Goal: Task Accomplishment & Management: Complete application form

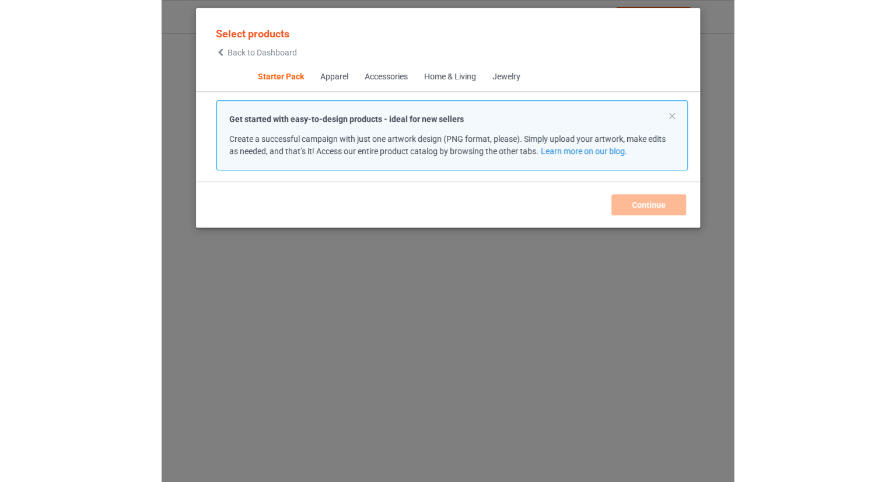
scroll to position [15, 0]
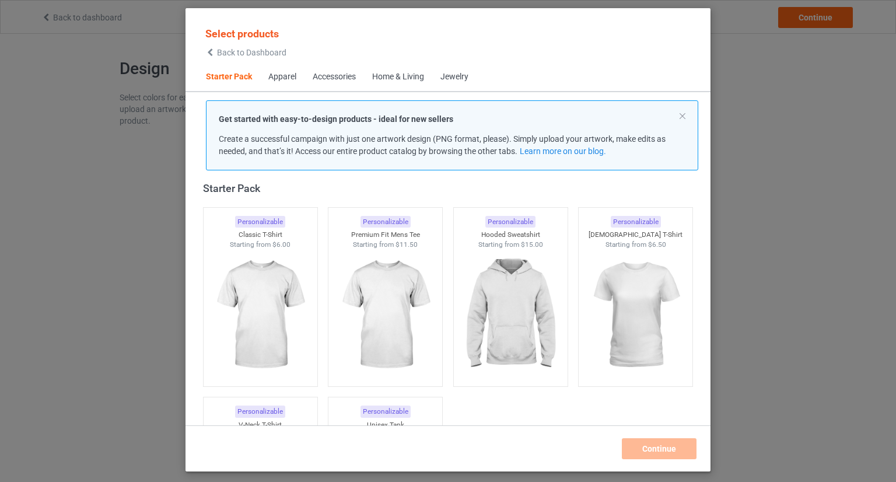
click at [235, 47] on div "Select products Back to Dashboard" at bounding box center [245, 42] width 81 height 30
click at [236, 50] on span "Back to Dashboard" at bounding box center [251, 52] width 69 height 9
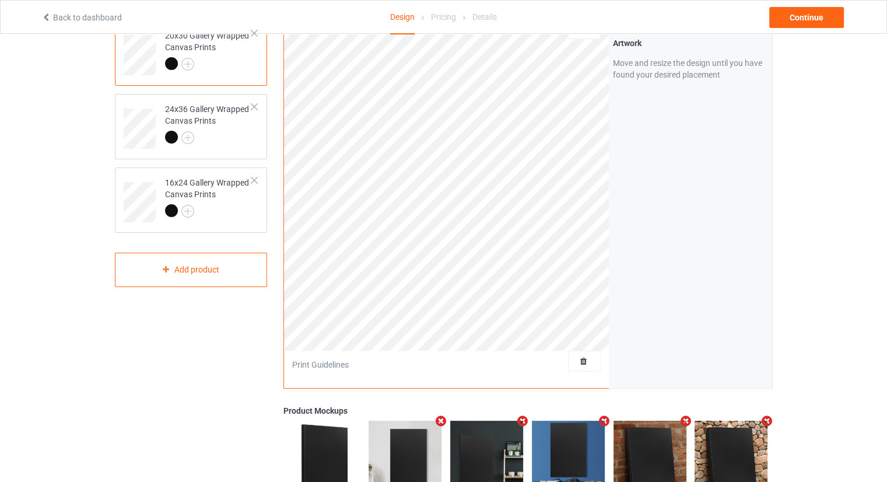
scroll to position [117, 0]
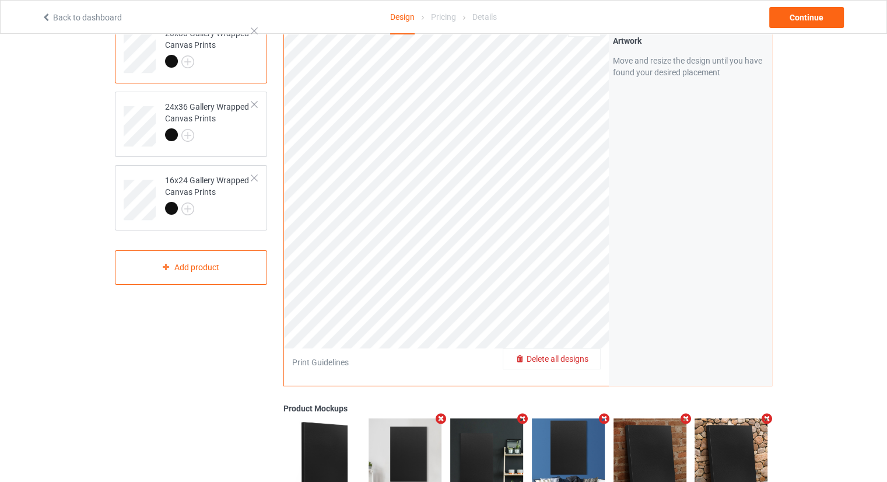
click at [583, 361] on span "Delete all designs" at bounding box center [558, 358] width 62 height 9
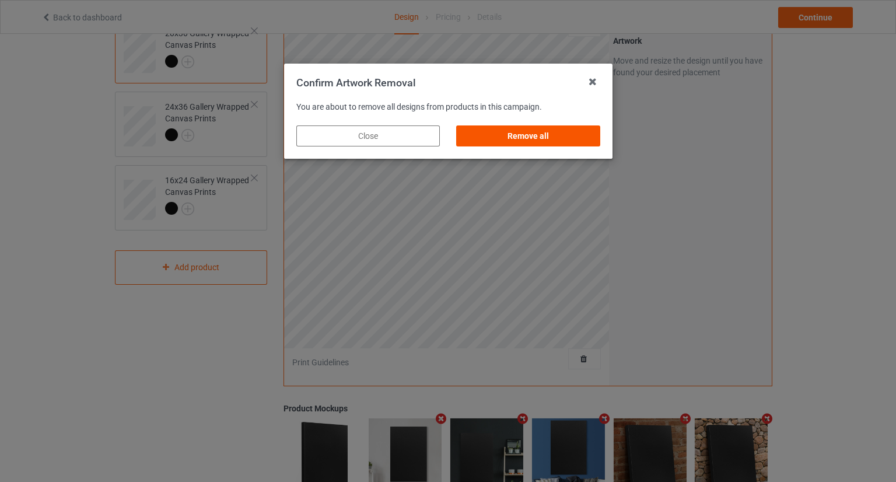
click at [526, 143] on div "Remove all" at bounding box center [528, 135] width 144 height 21
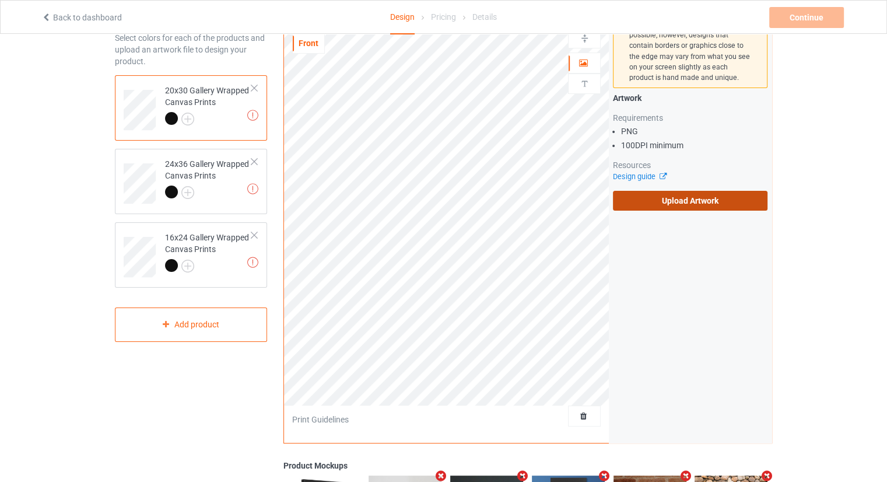
scroll to position [58, 0]
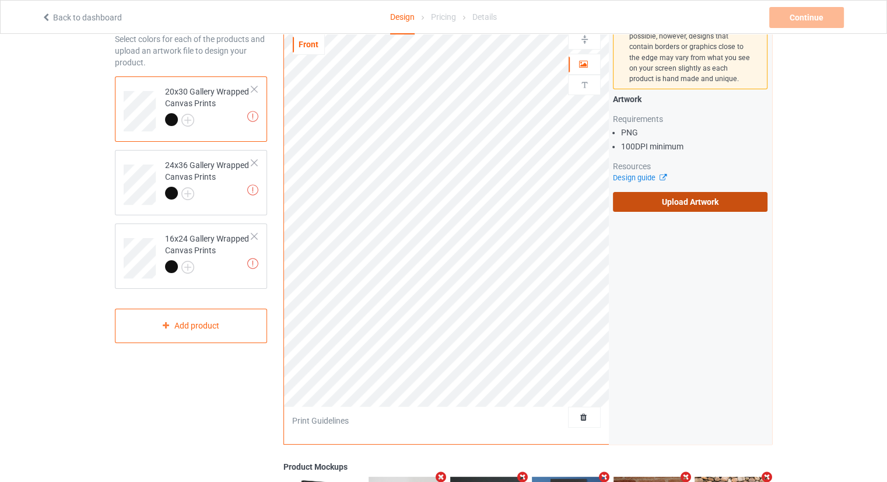
click at [684, 206] on label "Upload Artwork" at bounding box center [690, 202] width 155 height 20
click at [0, 0] on input "Upload Artwork" at bounding box center [0, 0] width 0 height 0
click at [679, 208] on label "Upload Artwork" at bounding box center [690, 202] width 155 height 20
click at [0, 0] on input "Upload Artwork" at bounding box center [0, 0] width 0 height 0
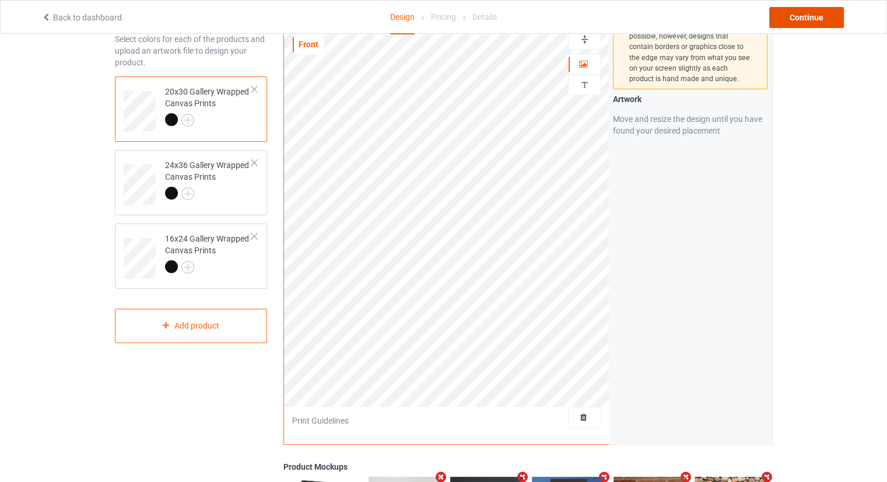
click at [797, 18] on div "Continue" at bounding box center [806, 17] width 75 height 21
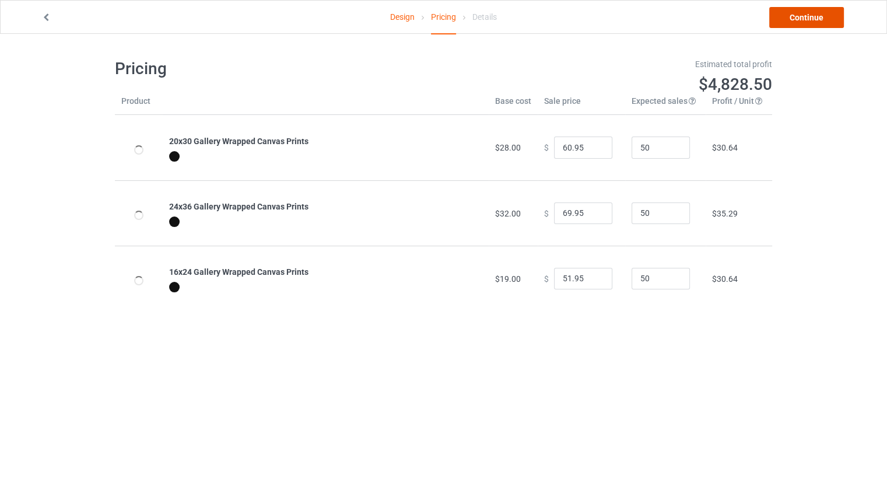
click at [824, 18] on link "Continue" at bounding box center [806, 17] width 75 height 21
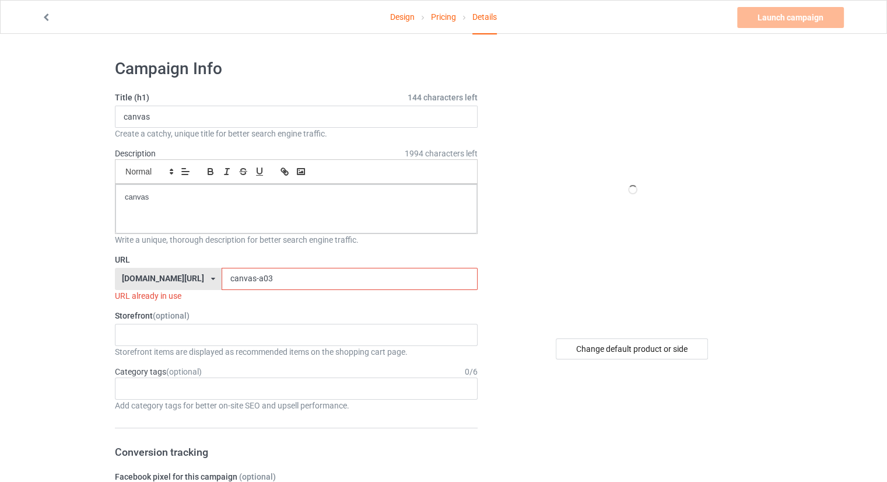
click at [251, 287] on input "canvas-a03" at bounding box center [350, 279] width 256 height 22
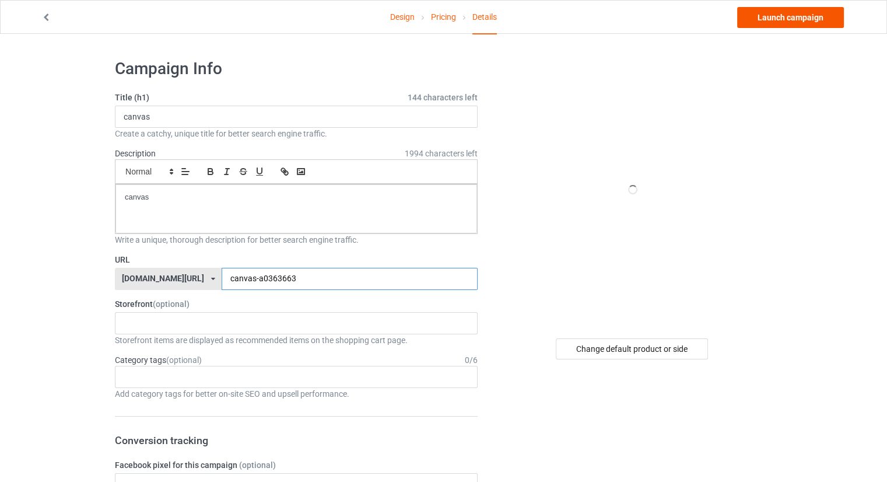
type input "canvas-a0363663"
click at [806, 21] on link "Launch campaign" at bounding box center [790, 17] width 107 height 21
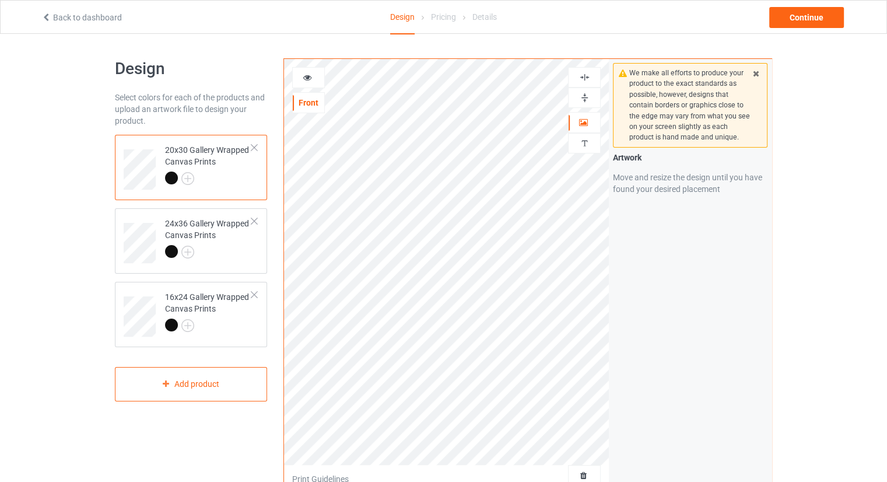
scroll to position [175, 0]
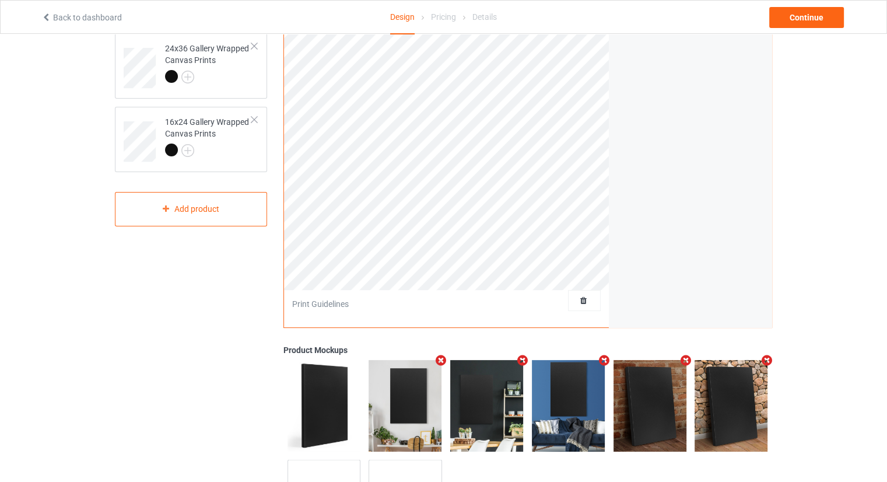
click at [592, 299] on div at bounding box center [585, 301] width 32 height 12
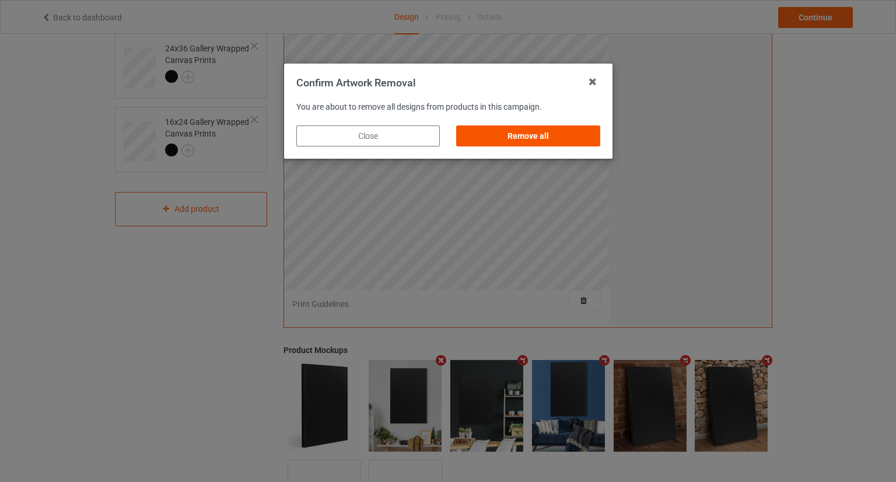
click at [572, 138] on div "Remove all" at bounding box center [528, 135] width 144 height 21
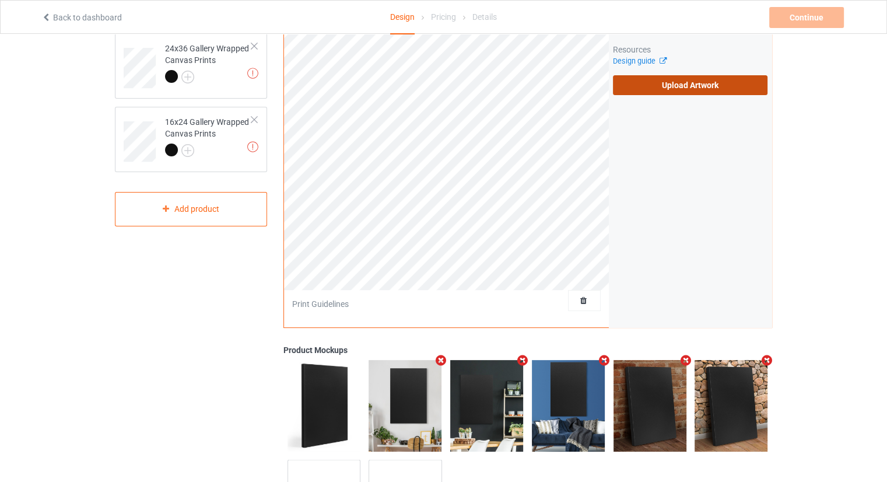
click at [659, 86] on label "Upload Artwork" at bounding box center [690, 85] width 155 height 20
click at [0, 0] on input "Upload Artwork" at bounding box center [0, 0] width 0 height 0
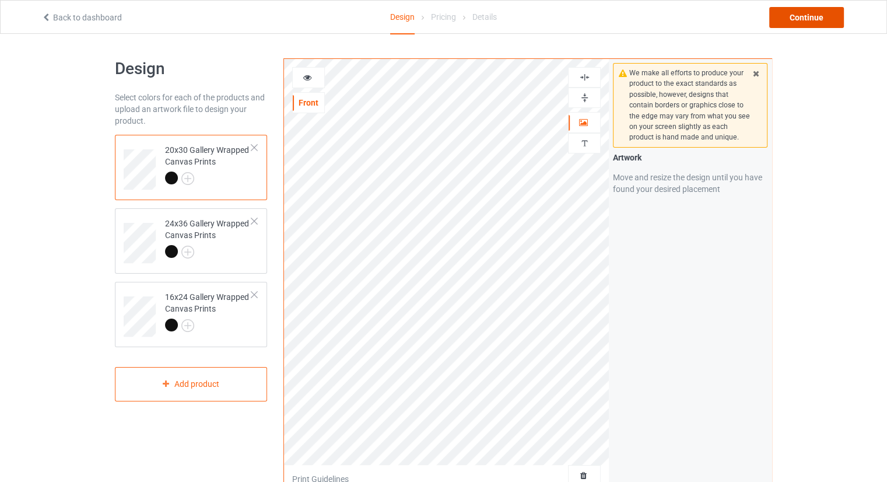
click at [803, 15] on div "Continue" at bounding box center [806, 17] width 75 height 21
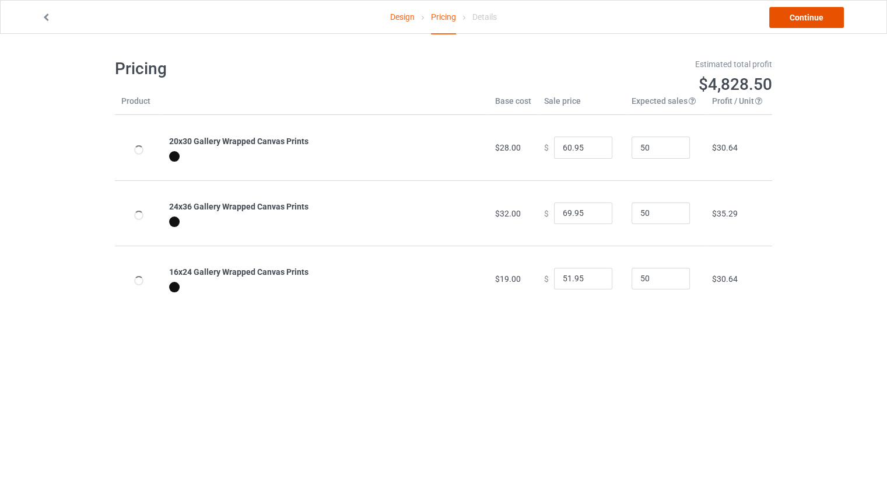
click at [786, 20] on link "Continue" at bounding box center [806, 17] width 75 height 21
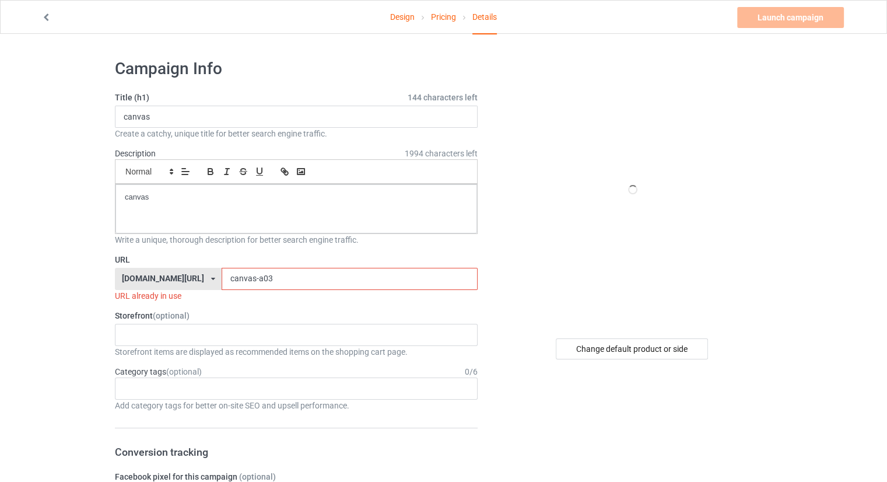
click at [300, 284] on input "canvas-a03" at bounding box center [350, 279] width 256 height 22
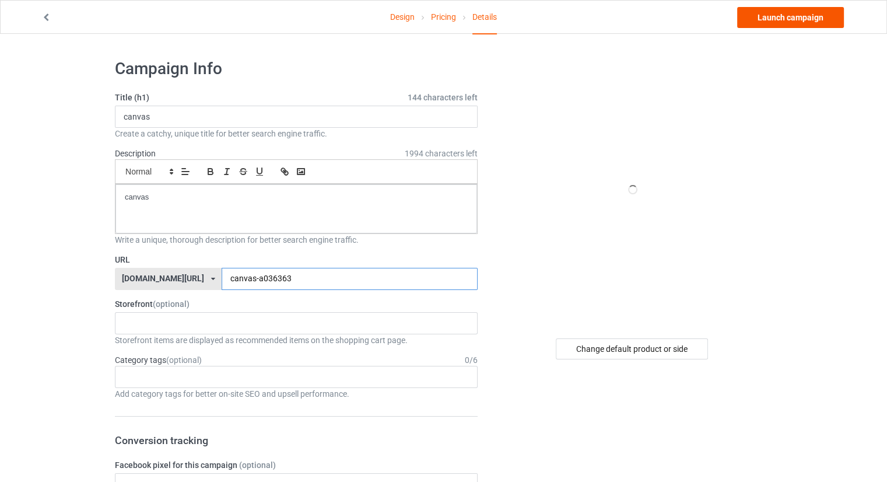
type input "canvas-a036363"
click at [782, 19] on link "Launch campaign" at bounding box center [790, 17] width 107 height 21
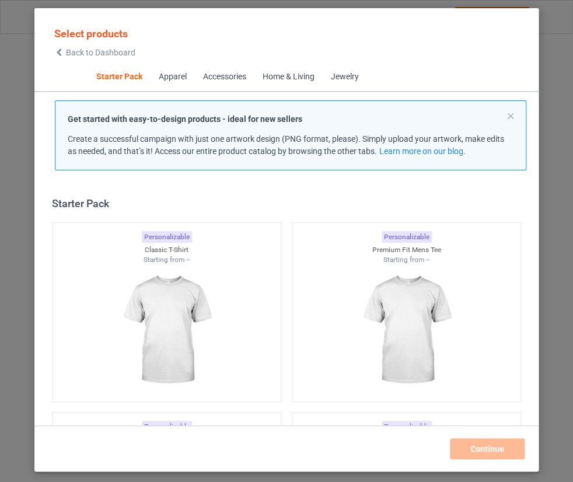
scroll to position [15, 0]
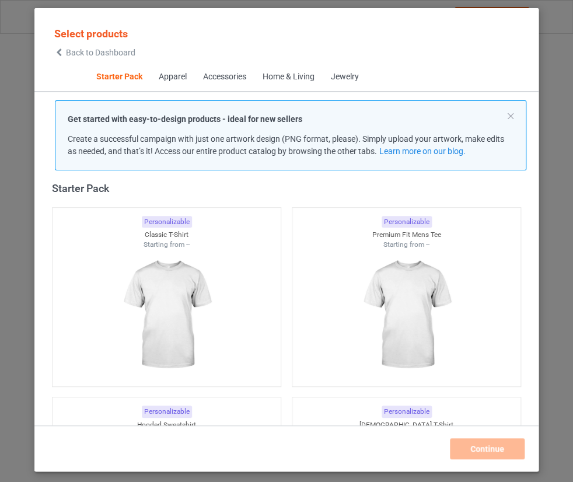
click at [123, 60] on div "Select products Back to Dashboard" at bounding box center [95, 41] width 96 height 43
click at [119, 54] on span "Back to Dashboard" at bounding box center [100, 52] width 69 height 9
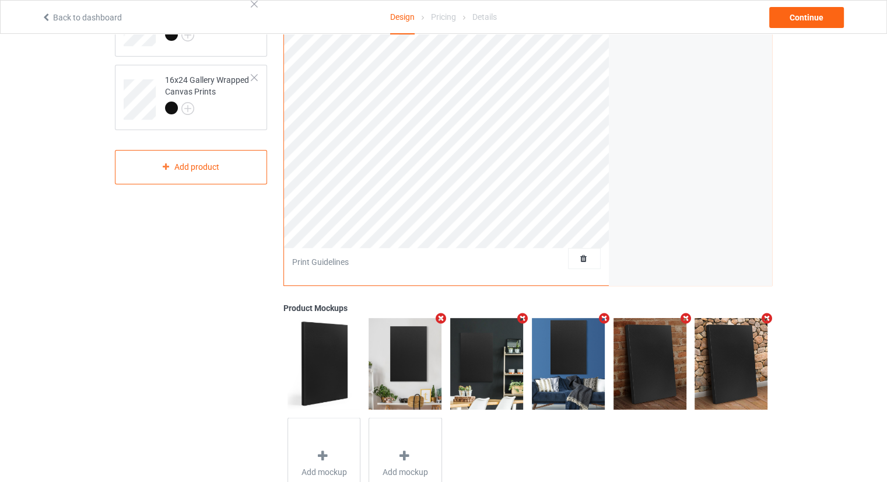
scroll to position [233, 0]
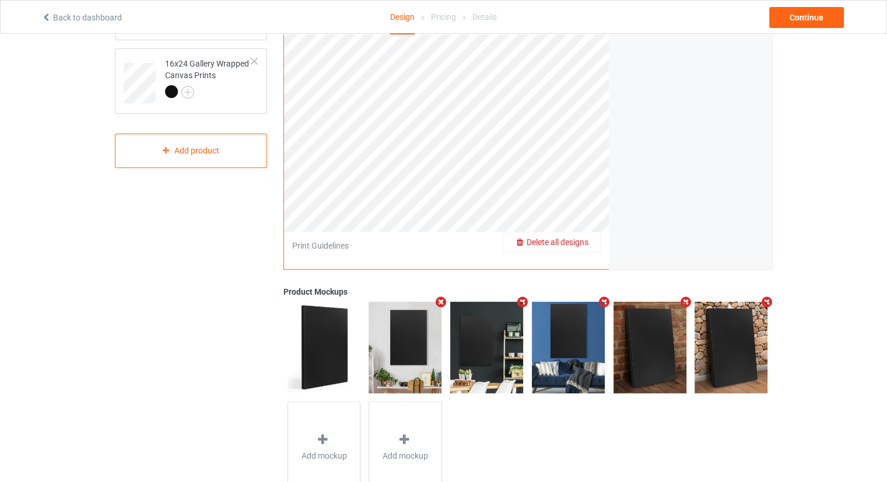
click at [577, 240] on span "Delete all designs" at bounding box center [558, 241] width 62 height 9
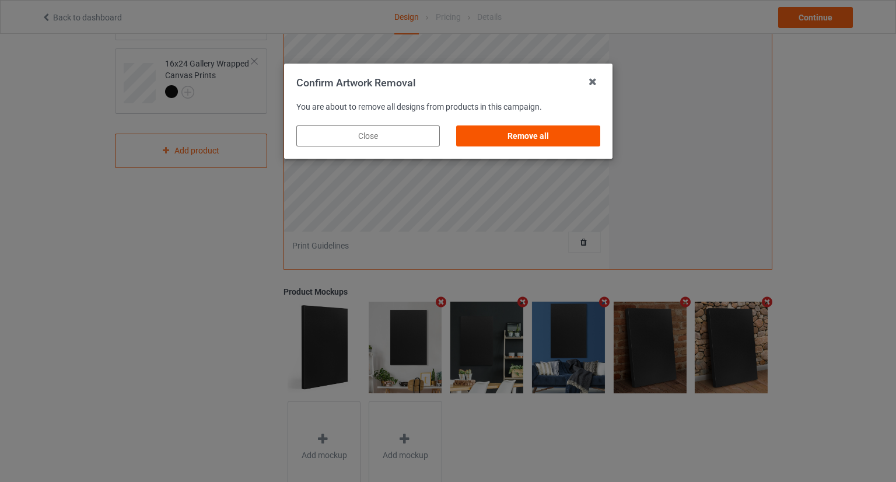
click at [551, 139] on div "Remove all" at bounding box center [528, 135] width 144 height 21
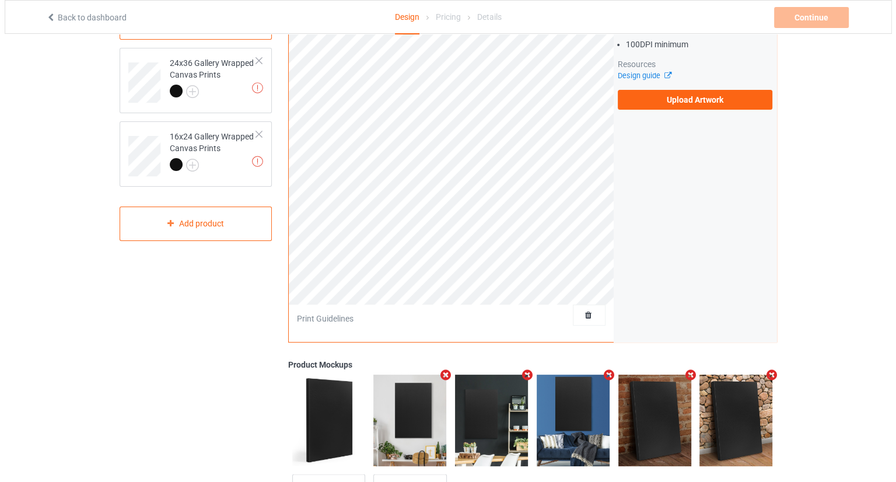
scroll to position [0, 0]
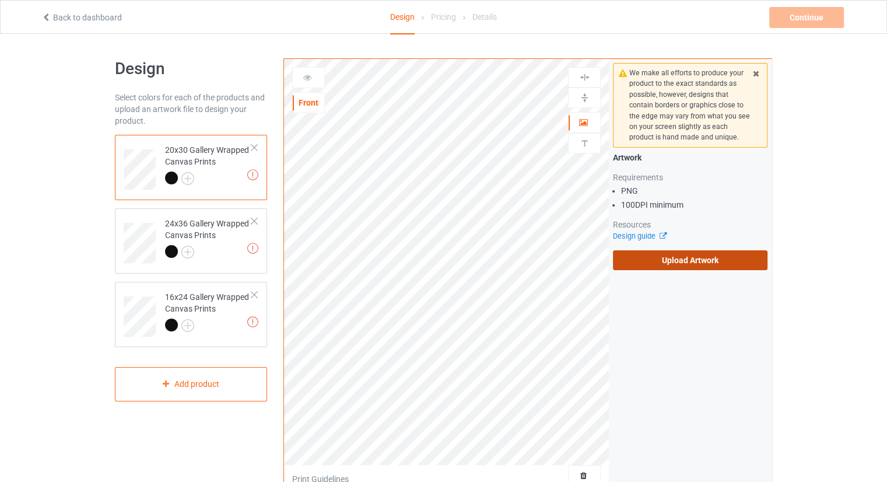
click at [669, 267] on label "Upload Artwork" at bounding box center [690, 260] width 155 height 20
click at [0, 0] on input "Upload Artwork" at bounding box center [0, 0] width 0 height 0
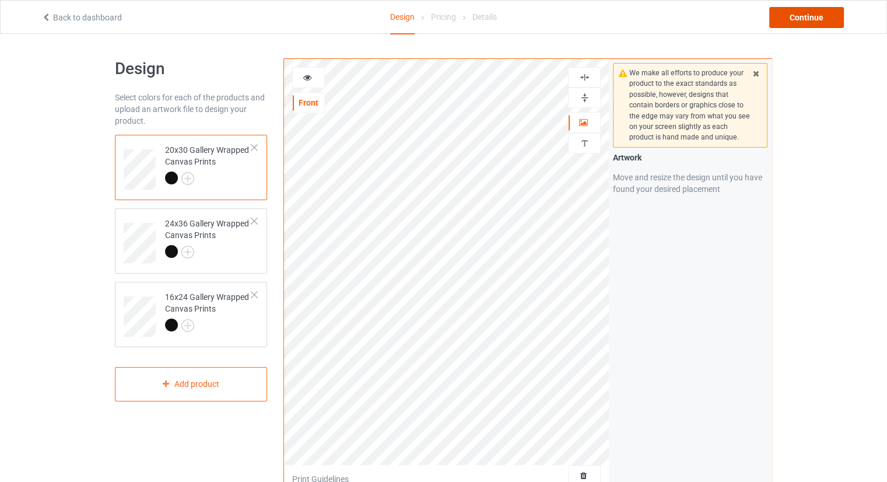
click at [804, 23] on div "Continue" at bounding box center [806, 17] width 75 height 21
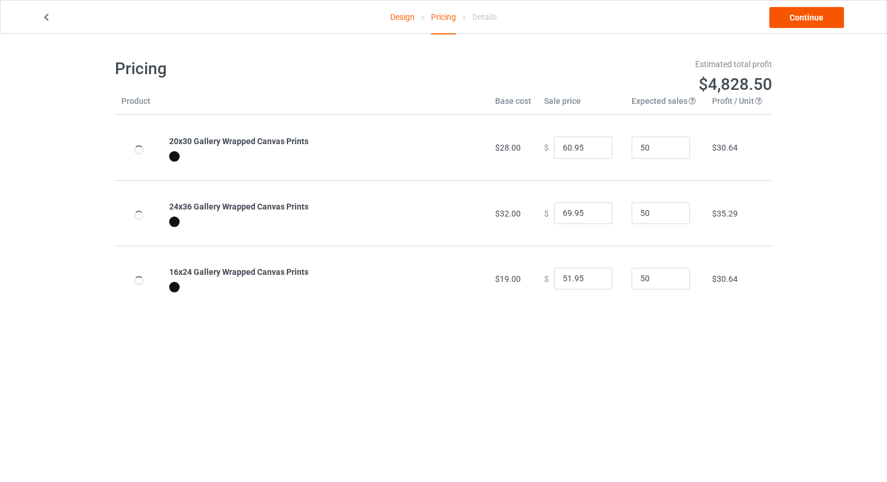
click at [800, 31] on div "Design Pricing Details Continue" at bounding box center [443, 17] width 821 height 33
click at [802, 18] on link "Continue" at bounding box center [806, 17] width 75 height 21
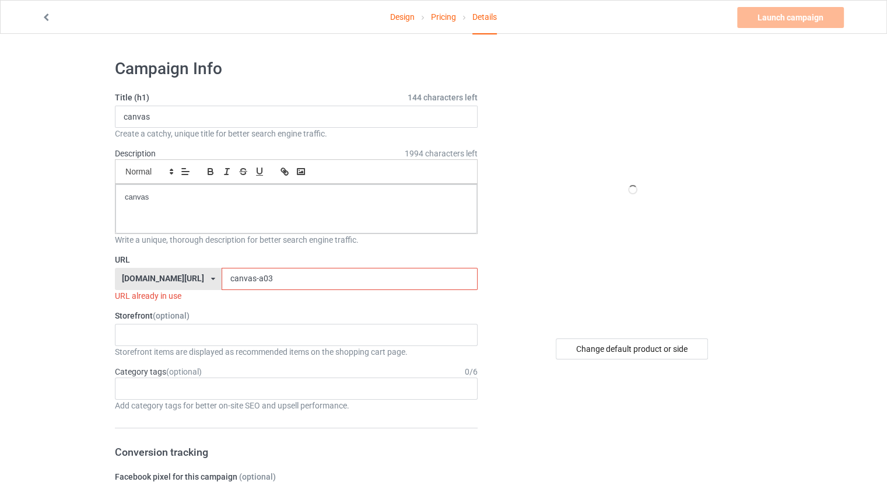
click at [306, 285] on input "canvas-a03" at bounding box center [350, 279] width 256 height 22
click at [299, 277] on input "canvas-a03đấ" at bounding box center [350, 279] width 256 height 22
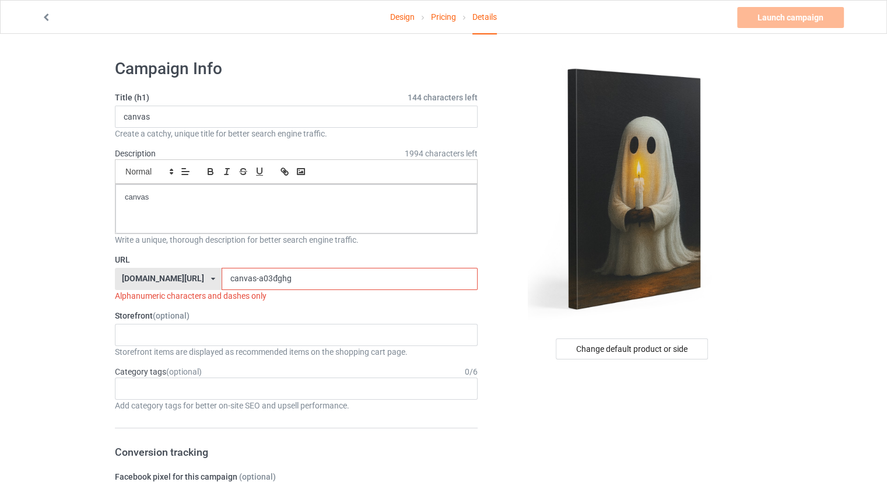
click at [245, 278] on input "canvas-a03đghg" at bounding box center [350, 279] width 256 height 22
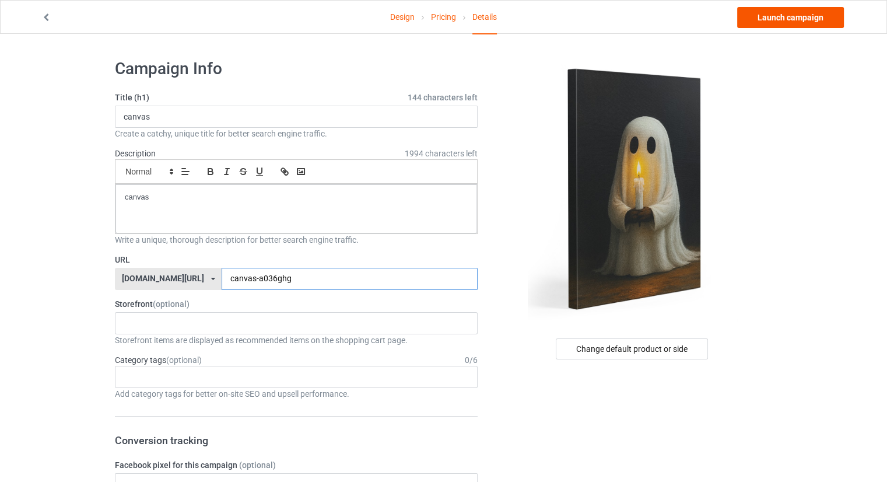
type input "canvas-a036ghg"
click at [765, 17] on link "Launch campaign" at bounding box center [790, 17] width 107 height 21
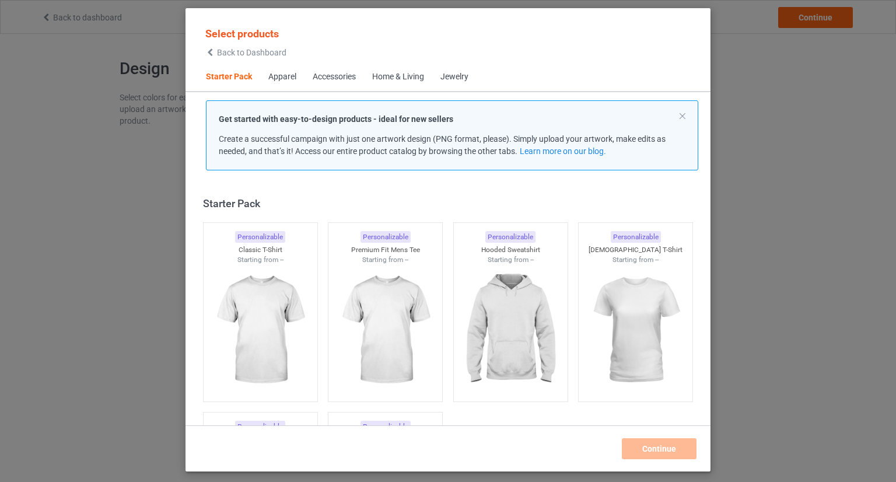
scroll to position [15, 0]
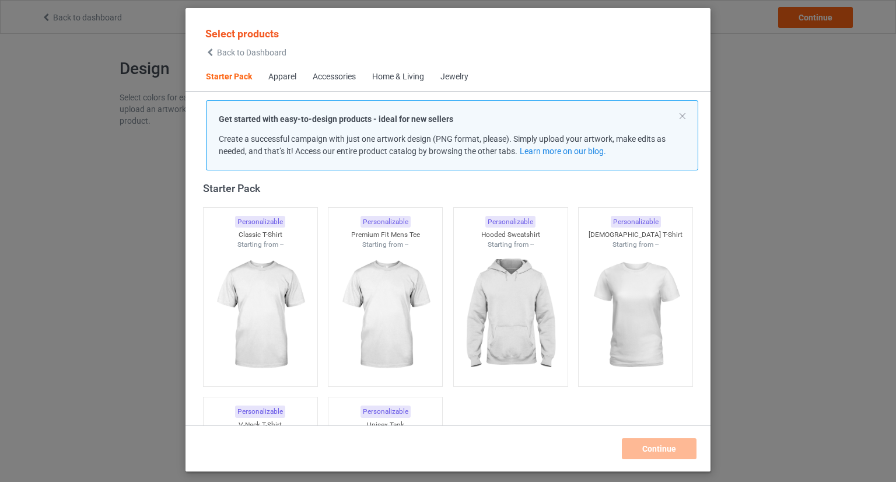
click at [276, 61] on div "Select products Back to Dashboard" at bounding box center [246, 41] width 96 height 43
click at [273, 57] on span "Back to Dashboard" at bounding box center [251, 52] width 69 height 9
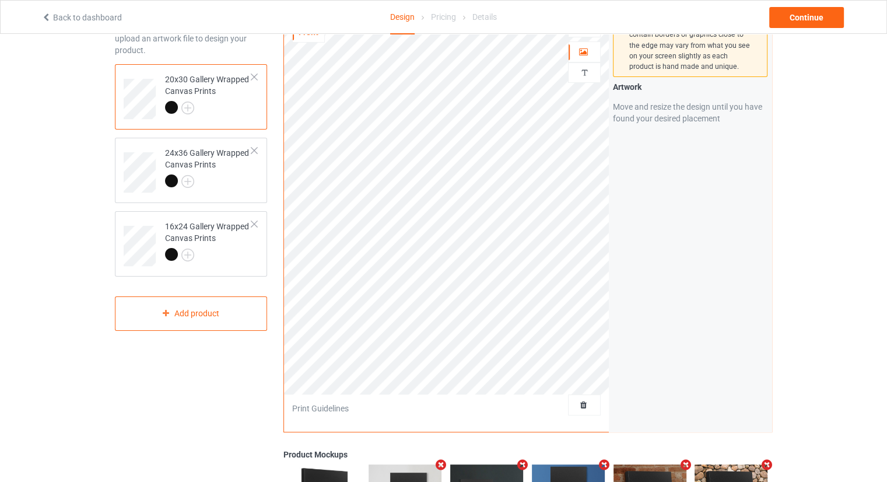
scroll to position [117, 0]
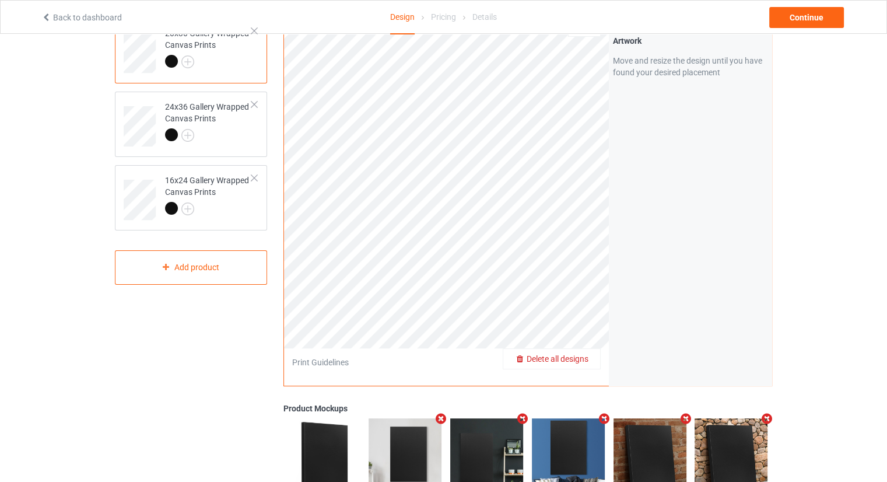
click at [582, 360] on span "Delete all designs" at bounding box center [558, 358] width 62 height 9
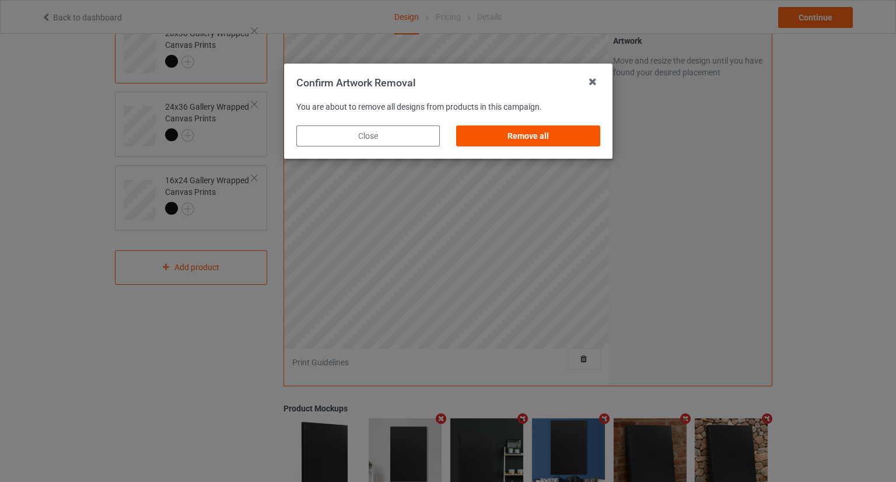
click at [502, 138] on div "Remove all" at bounding box center [528, 135] width 144 height 21
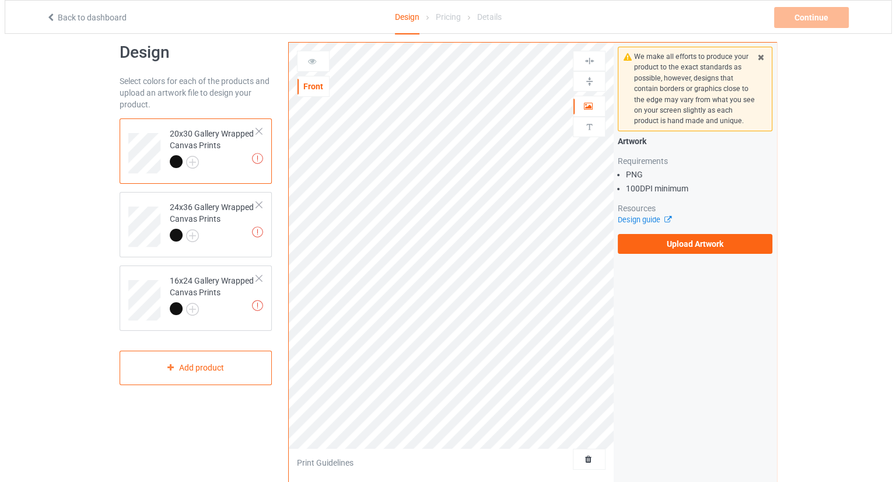
scroll to position [0, 0]
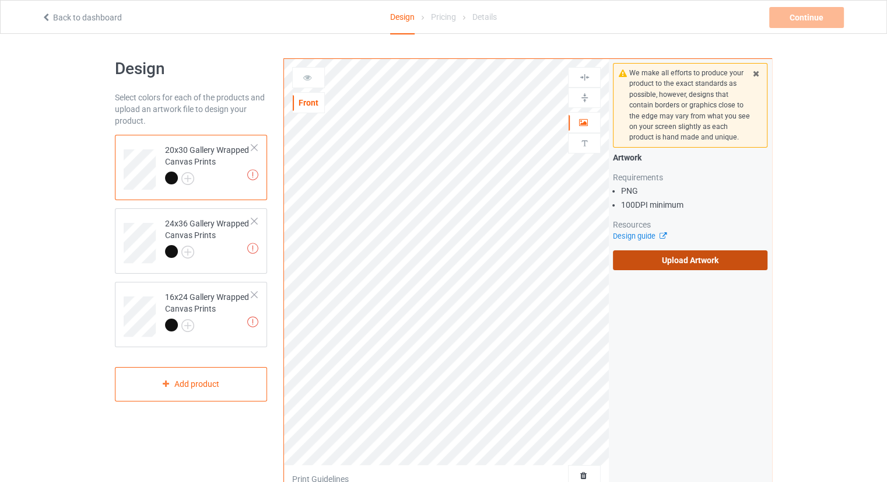
click at [649, 268] on label "Upload Artwork" at bounding box center [690, 260] width 155 height 20
click at [0, 0] on input "Upload Artwork" at bounding box center [0, 0] width 0 height 0
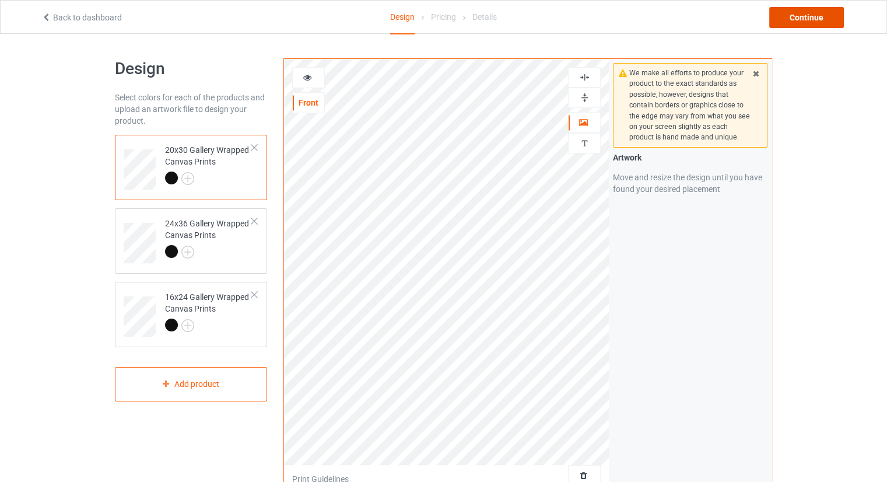
click at [824, 18] on div "Continue" at bounding box center [806, 17] width 75 height 21
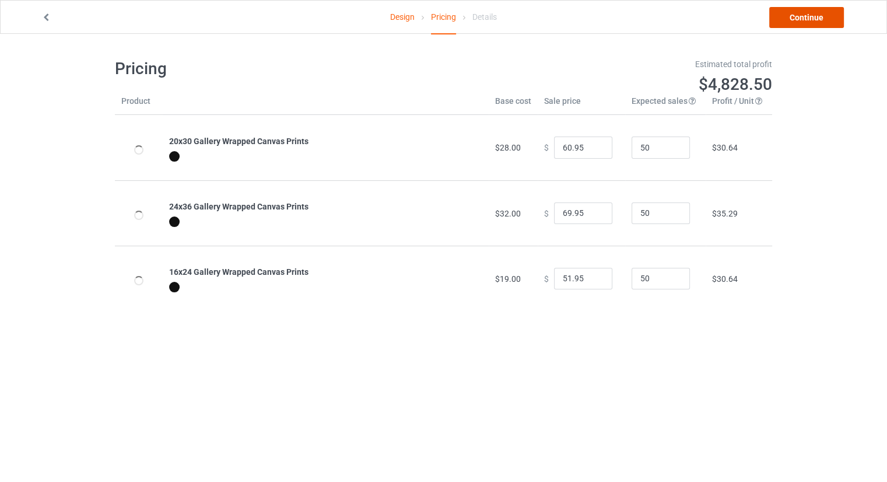
click at [791, 15] on link "Continue" at bounding box center [806, 17] width 75 height 21
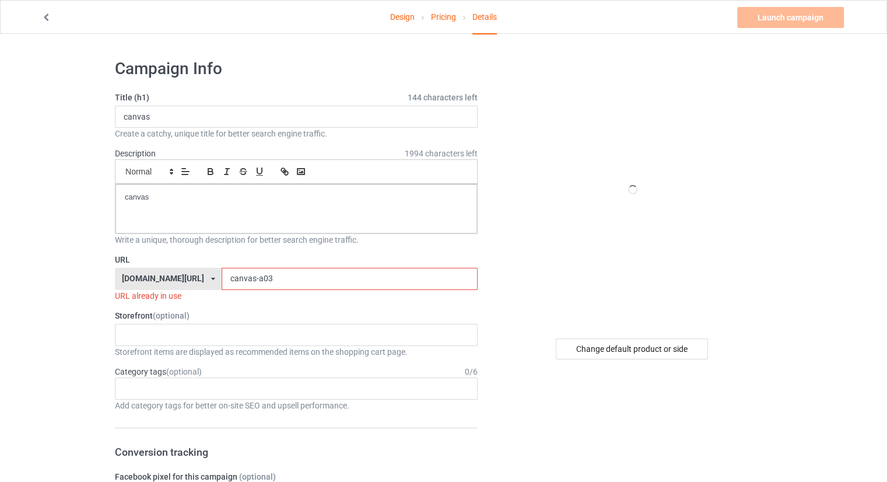
click at [282, 278] on input "canvas-a03" at bounding box center [350, 279] width 256 height 22
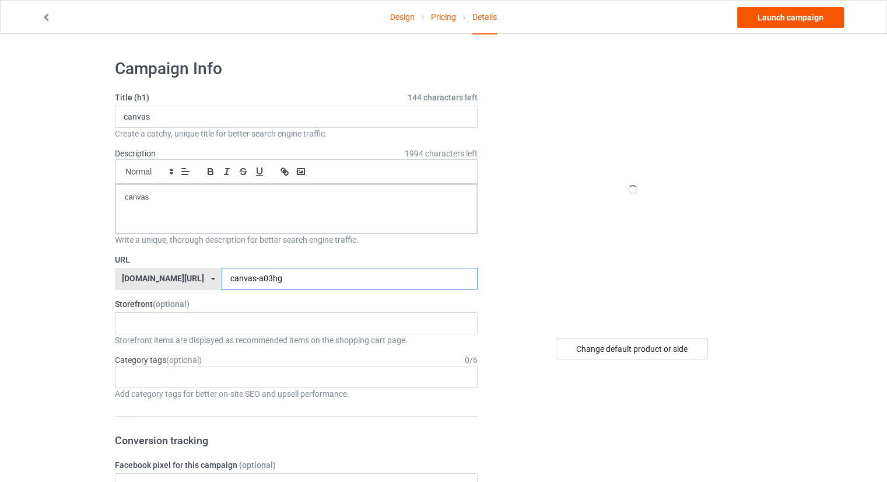
type input "canvas-a03hg"
click at [772, 24] on link "Launch campaign" at bounding box center [790, 17] width 107 height 21
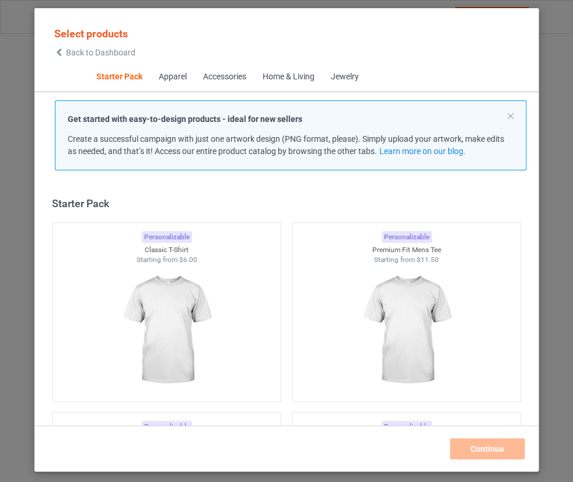
scroll to position [15, 0]
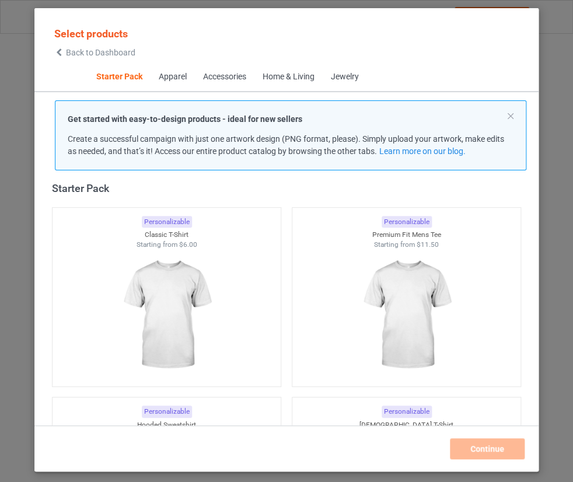
click at [61, 50] on icon at bounding box center [59, 52] width 10 height 8
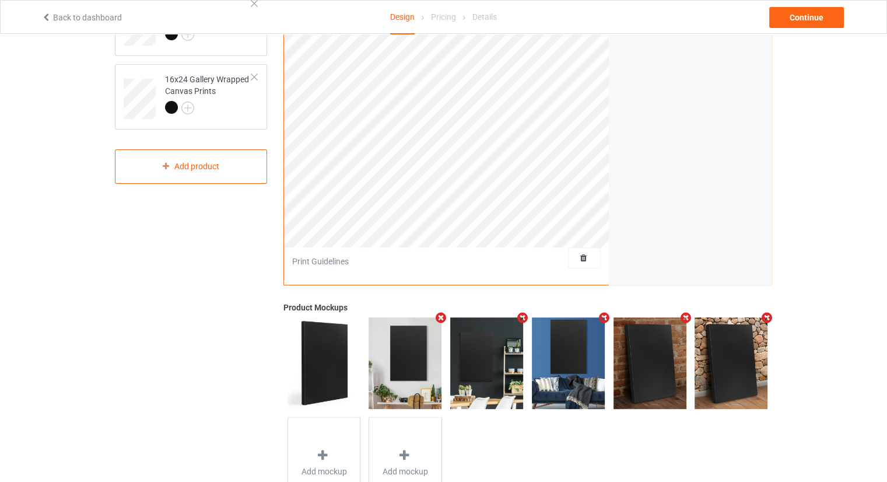
scroll to position [219, 0]
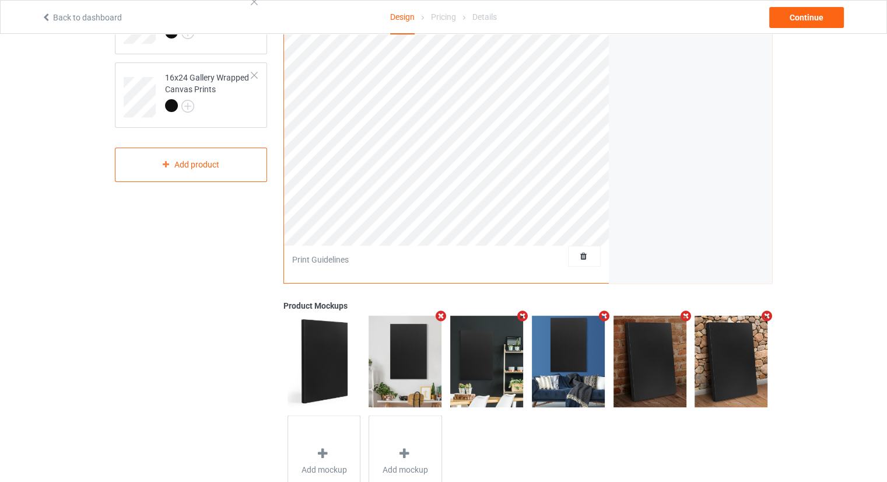
click at [584, 263] on div at bounding box center [584, 256] width 33 height 21
click at [583, 258] on span "Delete all designs" at bounding box center [558, 255] width 62 height 9
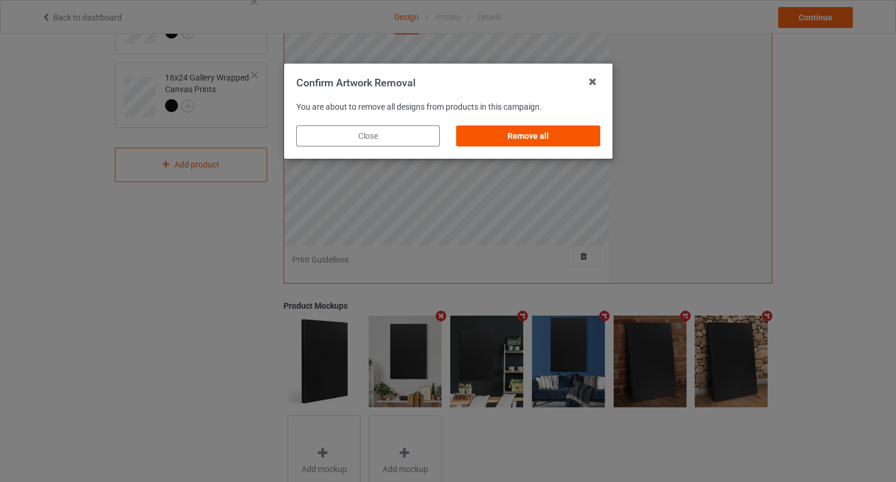
click at [523, 132] on div "Remove all" at bounding box center [528, 135] width 144 height 21
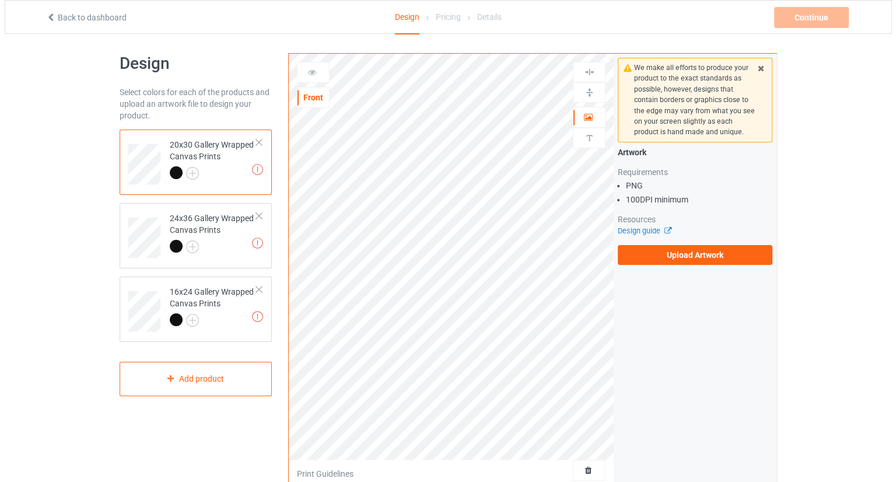
scroll to position [0, 0]
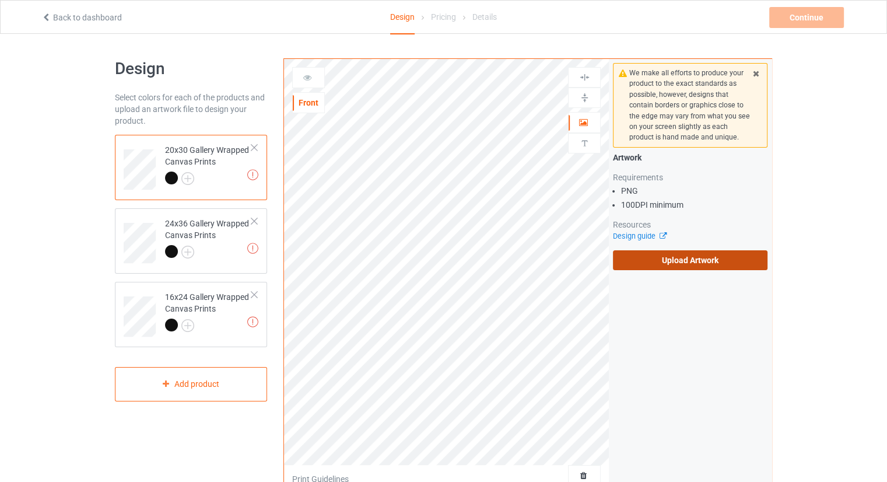
click at [681, 264] on label "Upload Artwork" at bounding box center [690, 260] width 155 height 20
click at [0, 0] on input "Upload Artwork" at bounding box center [0, 0] width 0 height 0
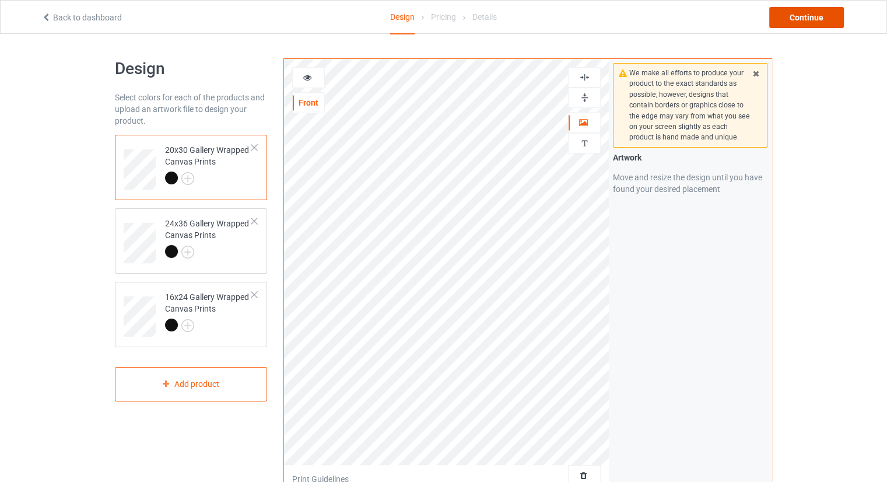
click at [810, 12] on div "Continue" at bounding box center [806, 17] width 75 height 21
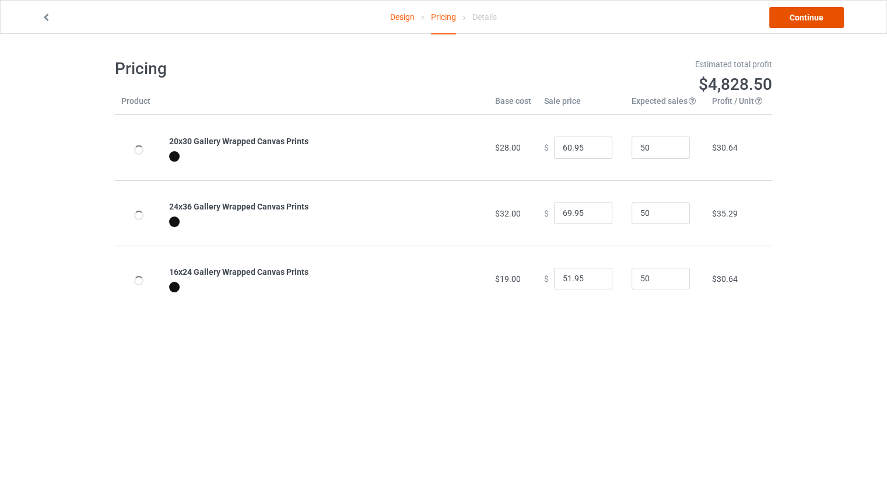
click at [797, 13] on link "Continue" at bounding box center [806, 17] width 75 height 21
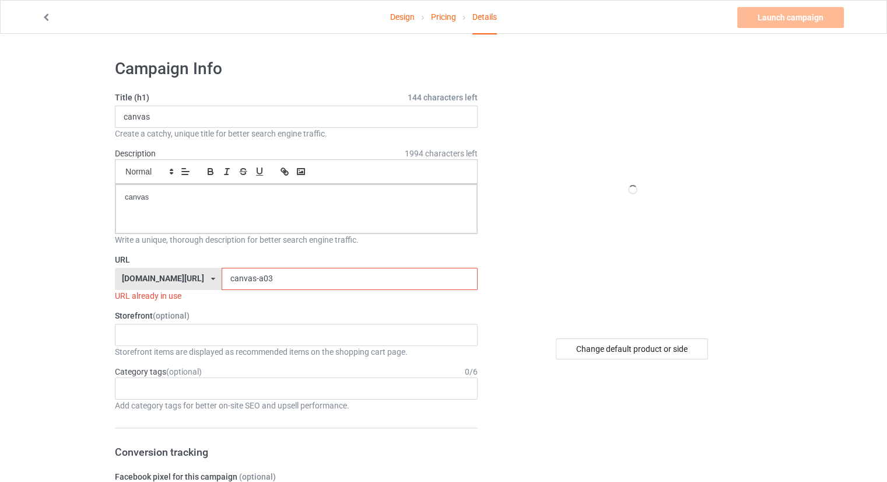
click at [342, 274] on input "canvas-a03" at bounding box center [350, 279] width 256 height 22
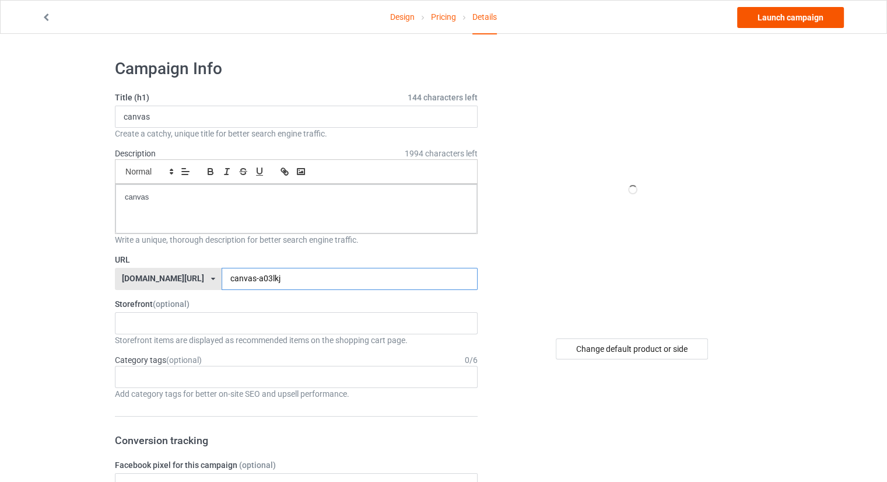
type input "canvas-a03lkj"
click at [768, 21] on link "Launch campaign" at bounding box center [790, 17] width 107 height 21
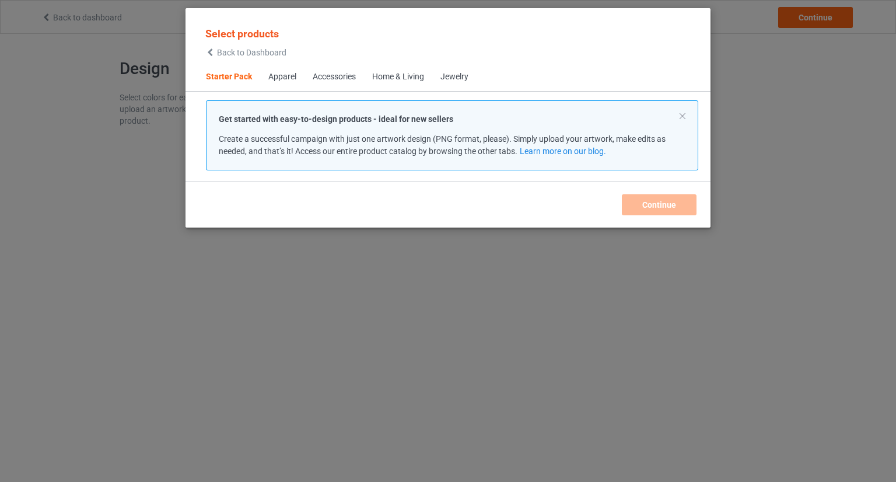
scroll to position [15, 0]
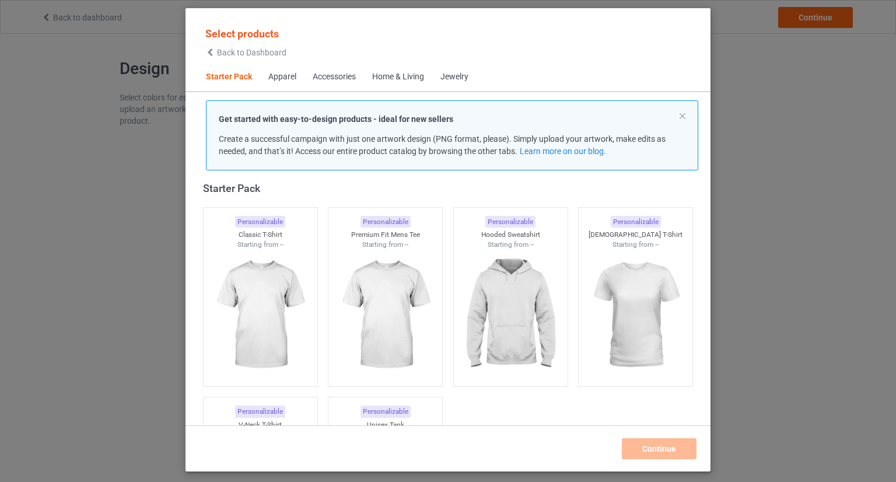
click at [229, 47] on div "Select products Back to Dashboard" at bounding box center [245, 42] width 81 height 30
click at [231, 50] on span "Back to Dashboard" at bounding box center [251, 52] width 69 height 9
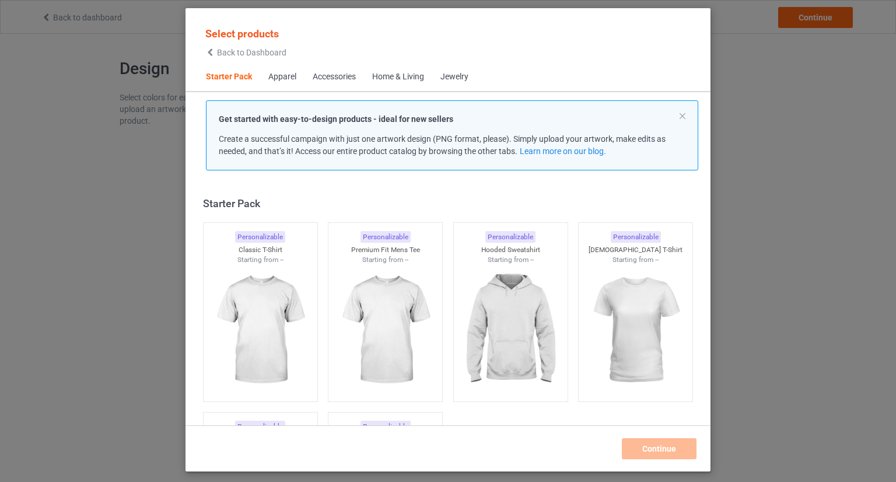
click at [258, 50] on span "Back to Dashboard" at bounding box center [251, 52] width 69 height 9
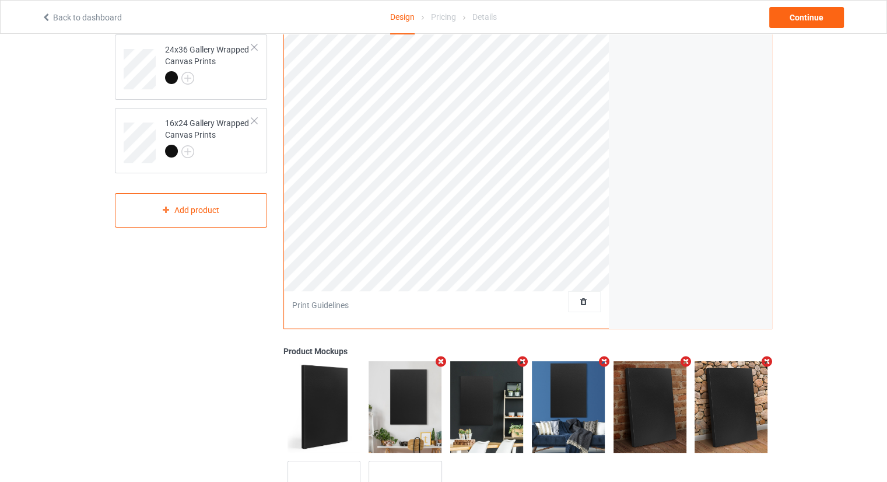
scroll to position [175, 0]
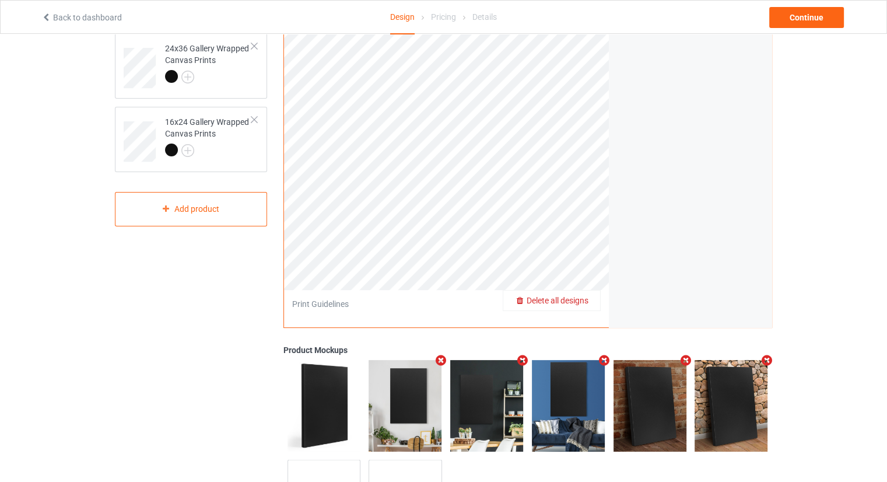
click at [573, 299] on span "Delete all designs" at bounding box center [558, 300] width 62 height 9
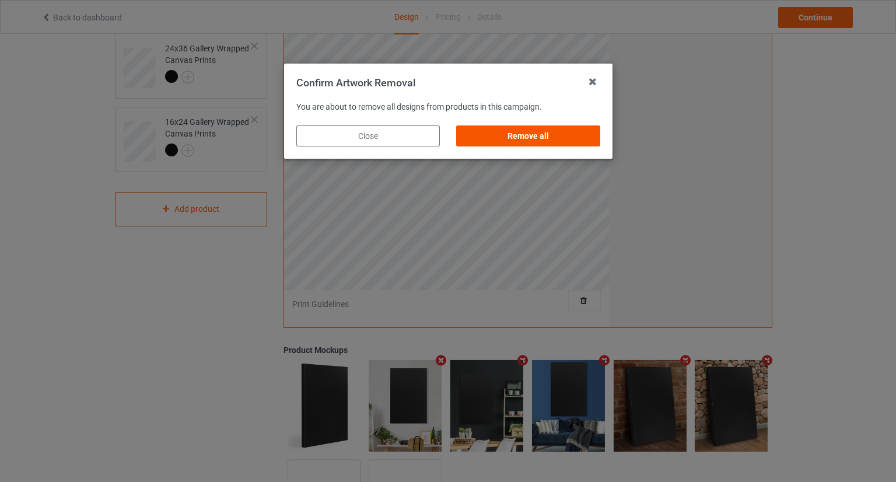
click at [555, 126] on div "Remove all" at bounding box center [528, 135] width 144 height 21
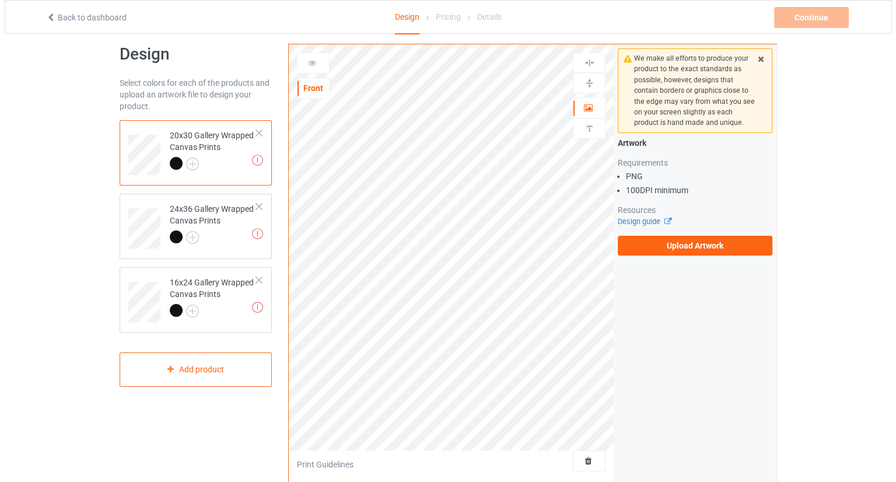
scroll to position [0, 0]
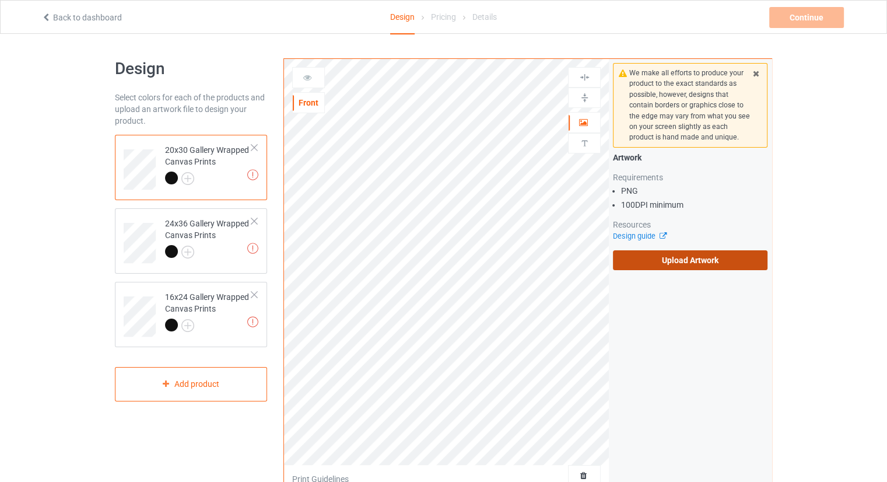
click at [649, 262] on label "Upload Artwork" at bounding box center [690, 260] width 155 height 20
click at [0, 0] on input "Upload Artwork" at bounding box center [0, 0] width 0 height 0
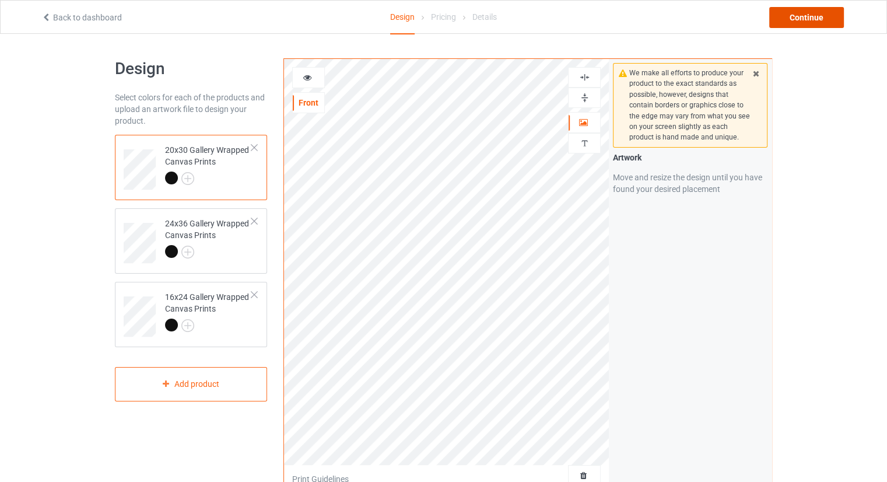
click at [789, 21] on div "Continue" at bounding box center [806, 17] width 75 height 21
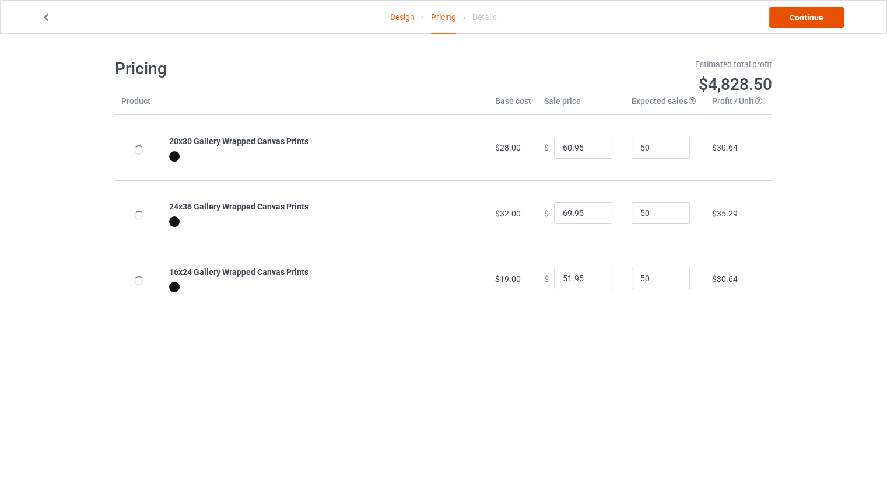
click at [792, 15] on link "Continue" at bounding box center [806, 17] width 75 height 21
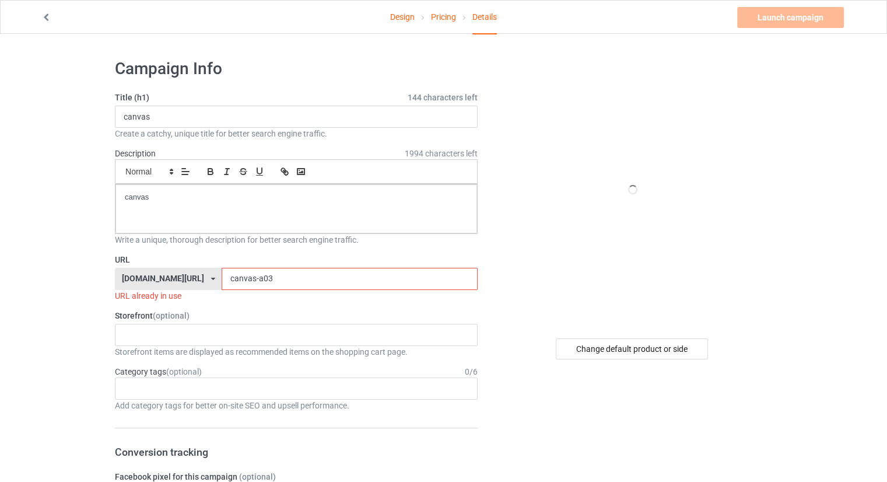
click at [252, 279] on input "canvas-a03" at bounding box center [350, 279] width 256 height 22
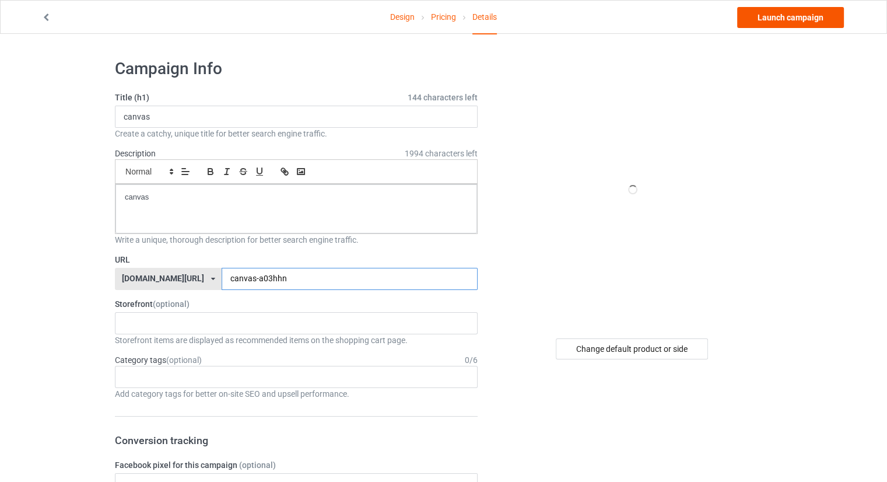
type input "canvas-a03hhn"
click at [778, 22] on link "Launch campaign" at bounding box center [790, 17] width 107 height 21
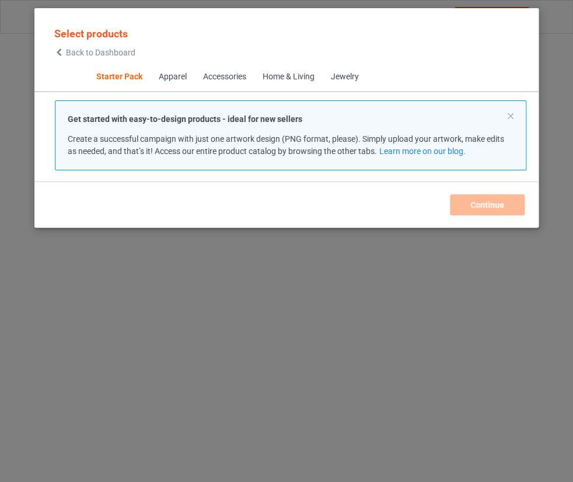
click at [78, 54] on span "Back to Dashboard" at bounding box center [100, 52] width 69 height 9
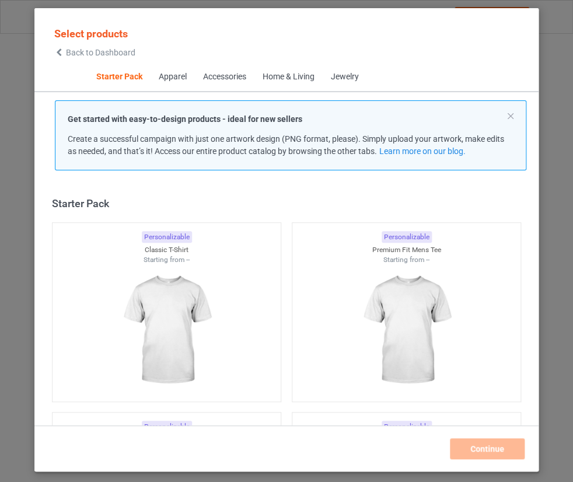
scroll to position [15, 0]
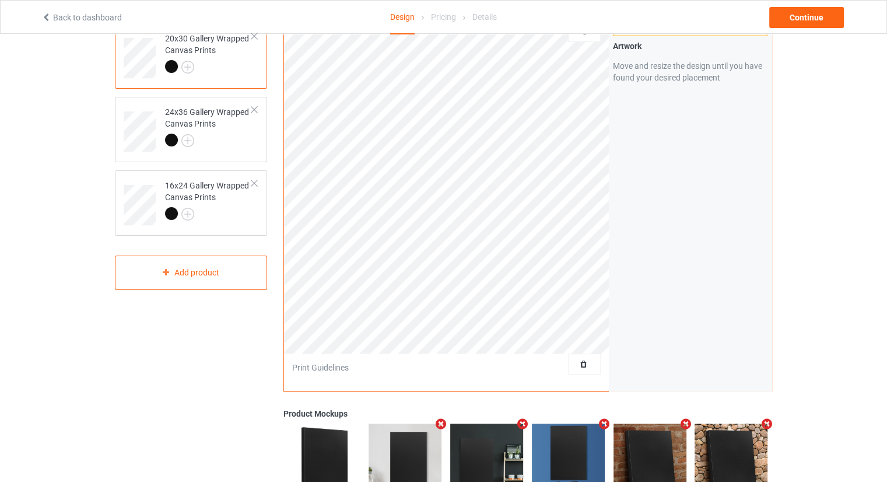
scroll to position [117, 0]
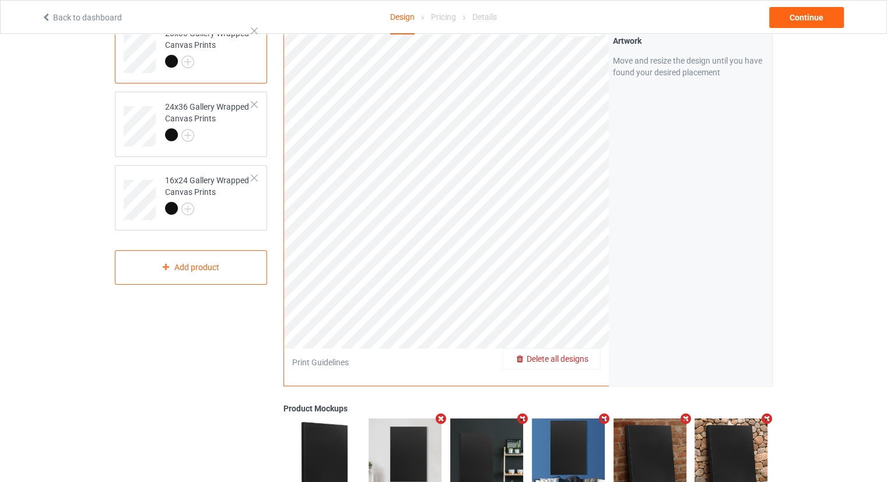
click at [587, 356] on span "Delete all designs" at bounding box center [558, 358] width 62 height 9
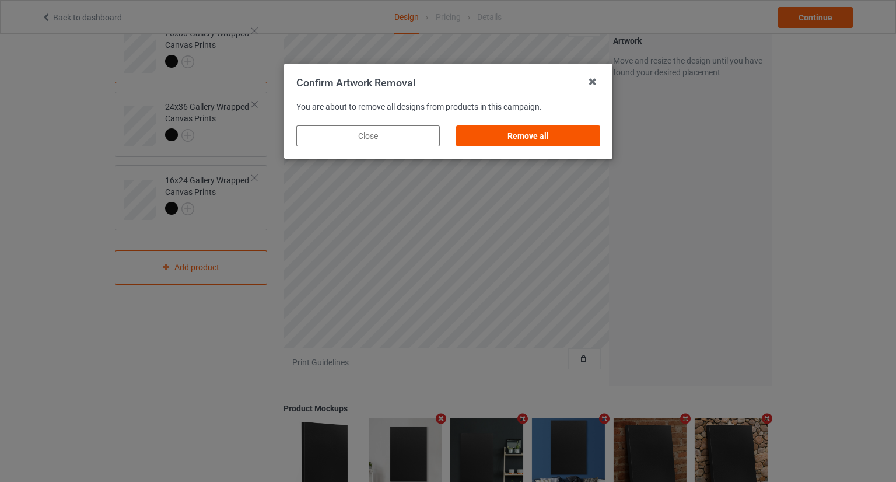
click at [546, 143] on div "Remove all" at bounding box center [528, 135] width 144 height 21
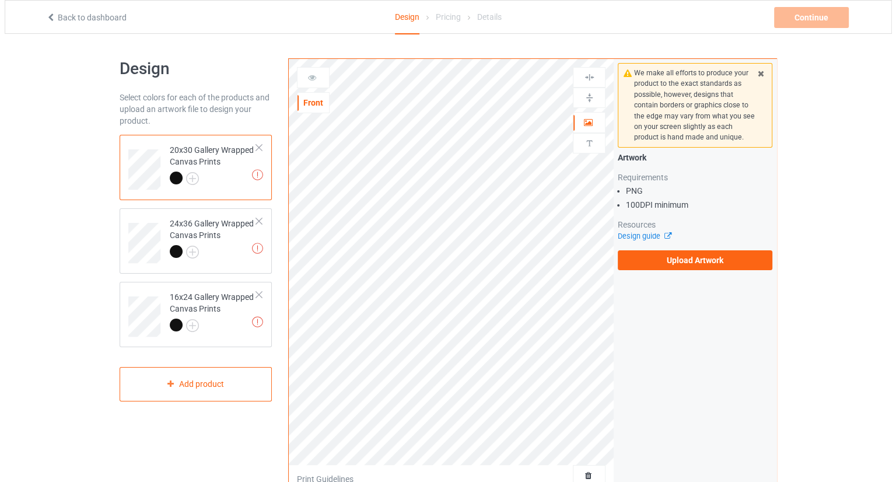
scroll to position [0, 0]
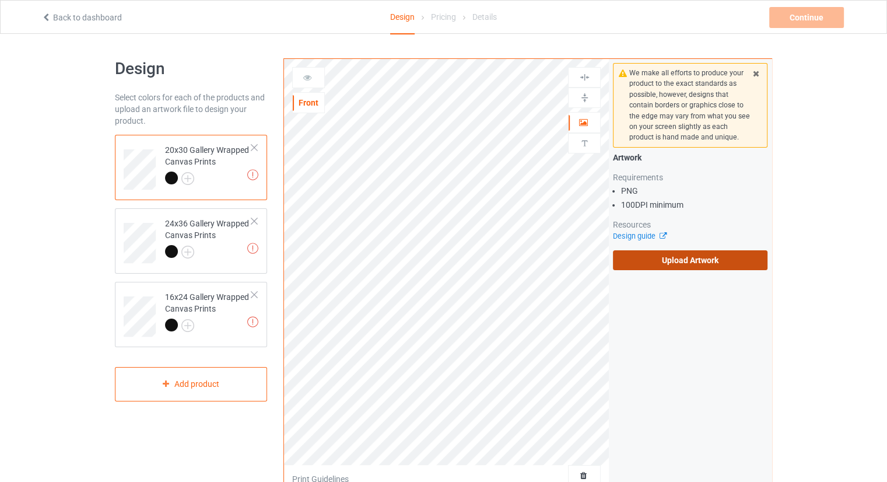
click at [660, 265] on label "Upload Artwork" at bounding box center [690, 260] width 155 height 20
click at [0, 0] on input "Upload Artwork" at bounding box center [0, 0] width 0 height 0
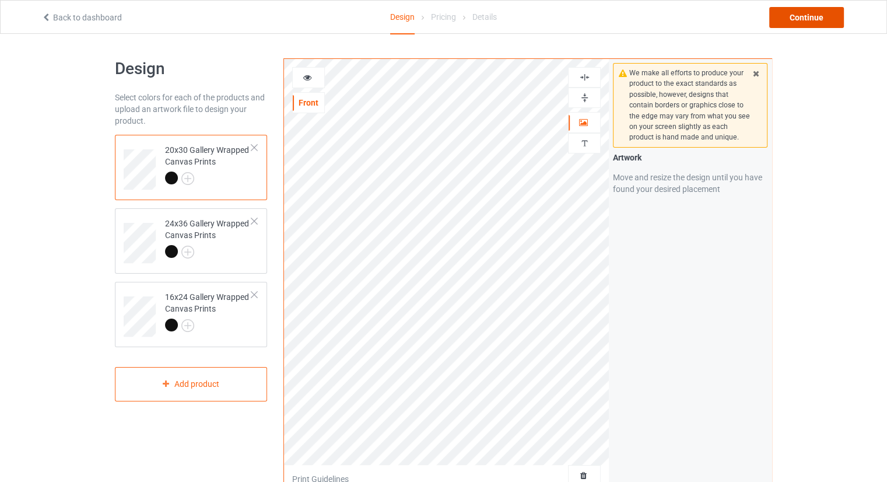
click at [783, 24] on div "Continue" at bounding box center [806, 17] width 75 height 21
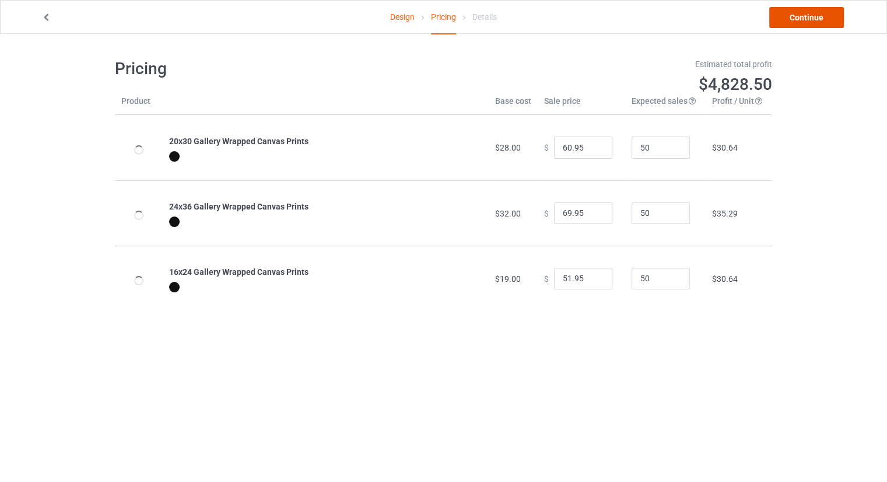
click at [788, 13] on link "Continue" at bounding box center [806, 17] width 75 height 21
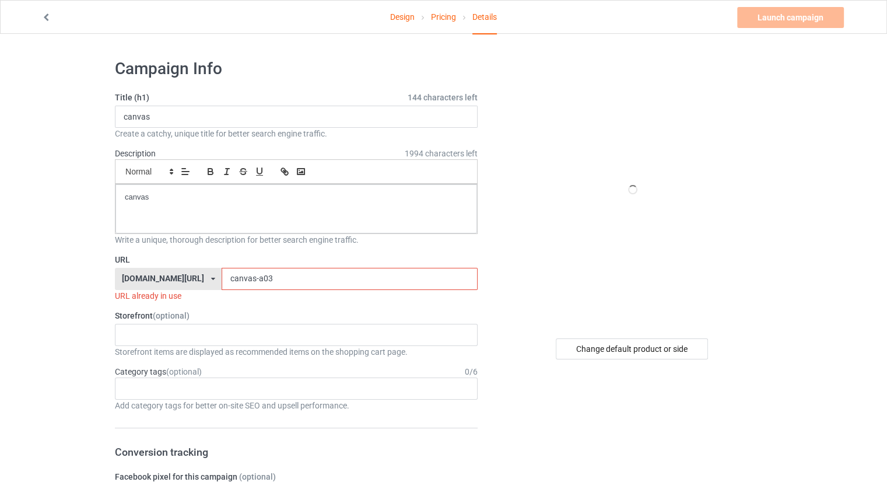
click at [366, 288] on input "canvas-a03" at bounding box center [350, 279] width 256 height 22
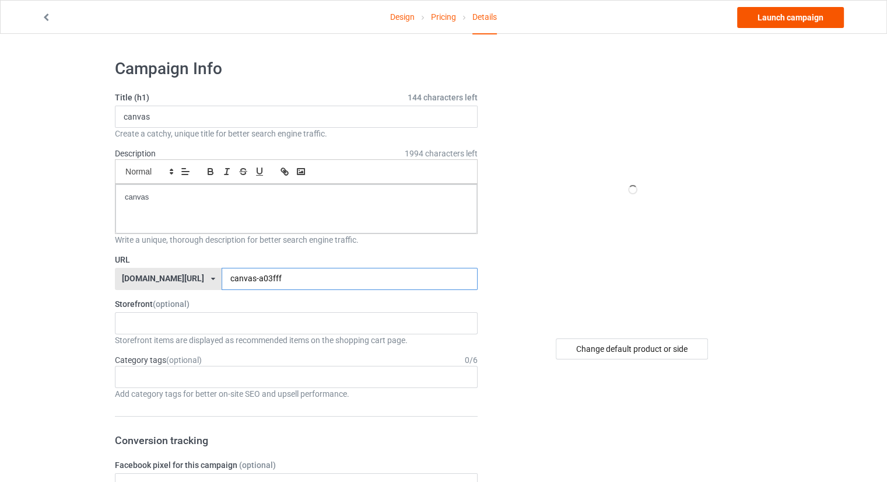
type input "canvas-a03fff"
click at [773, 24] on link "Launch campaign" at bounding box center [790, 17] width 107 height 21
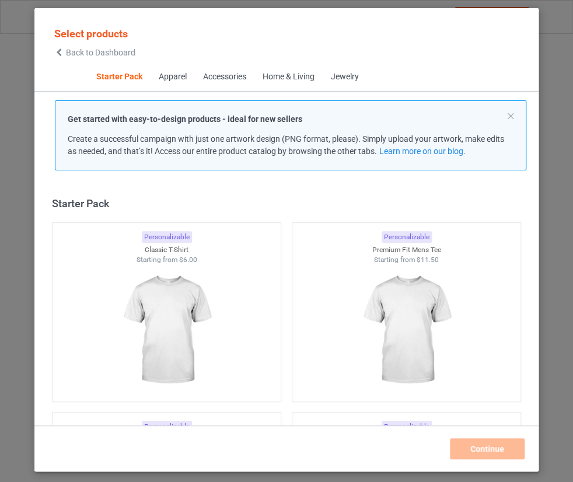
scroll to position [15, 0]
